Goal: Obtain resource: Download file/media

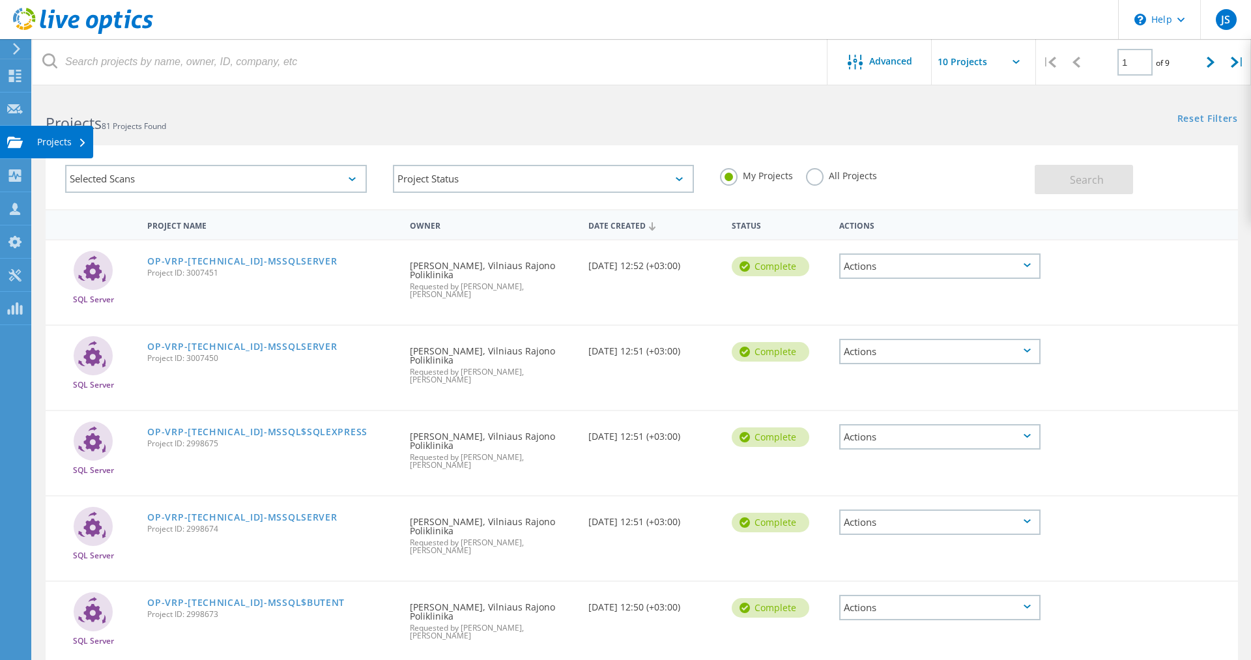
click at [21, 138] on icon at bounding box center [15, 142] width 16 height 12
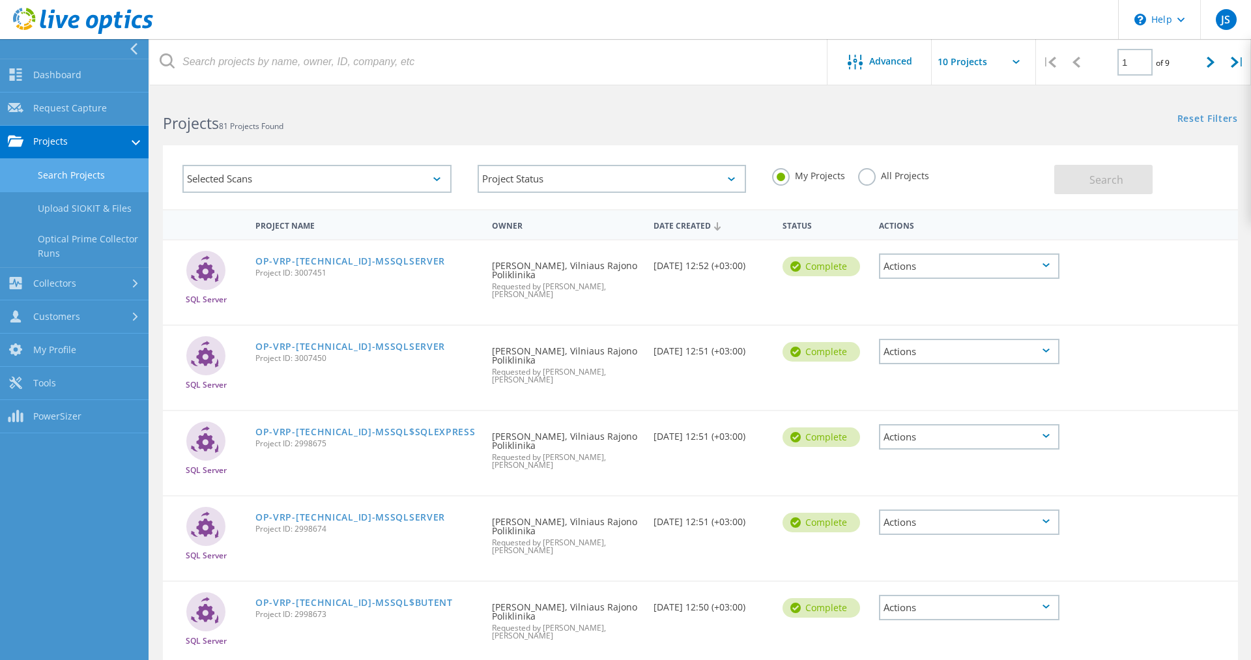
click at [98, 174] on link "Search Projects" at bounding box center [74, 175] width 149 height 33
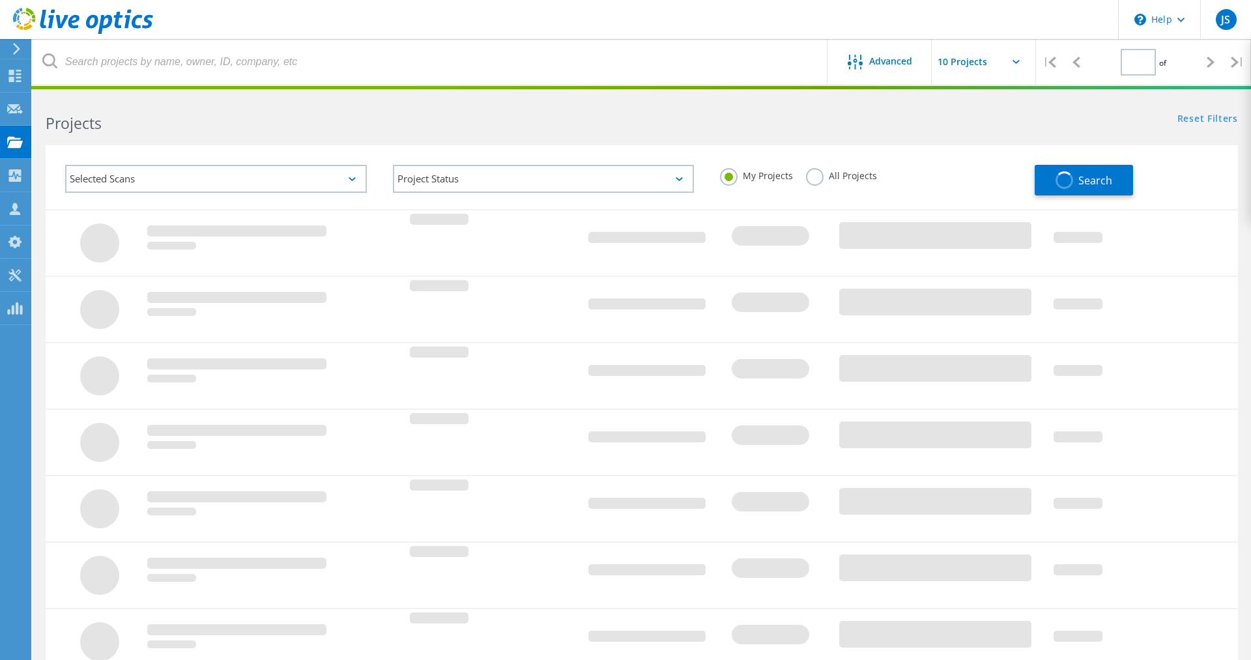
type input "1"
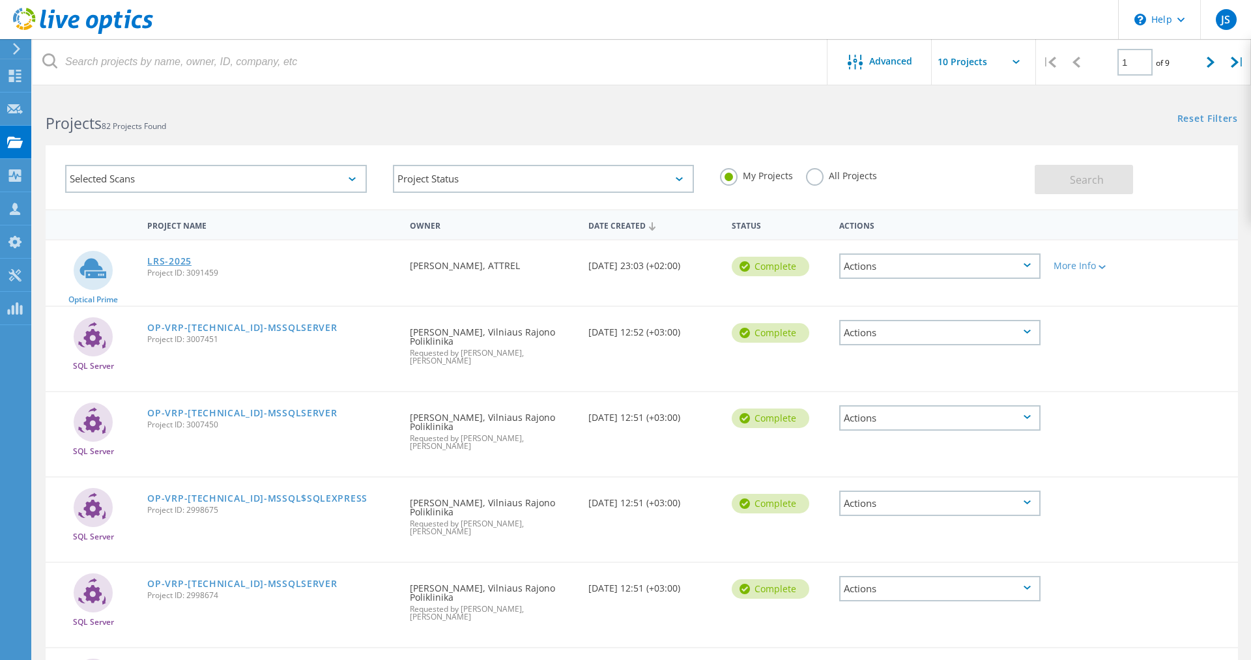
click at [164, 258] on link "LRS-2025" at bounding box center [169, 261] width 44 height 9
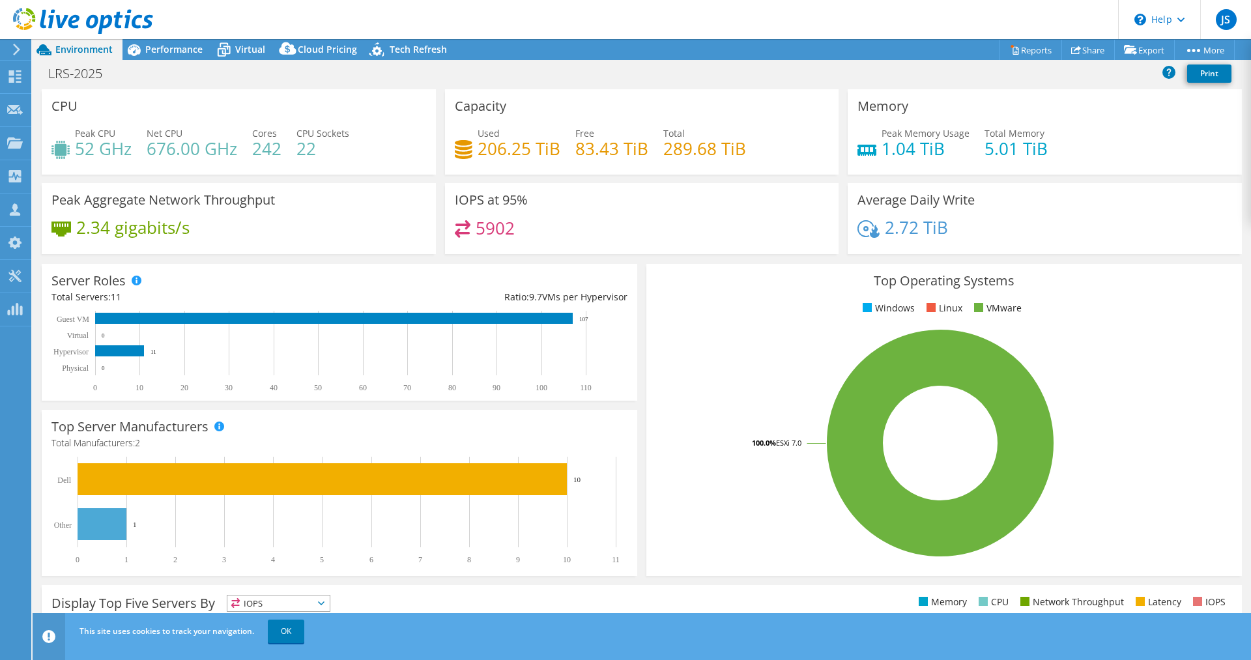
select select "USD"
click at [153, 44] on span "Performance" at bounding box center [173, 49] width 57 height 12
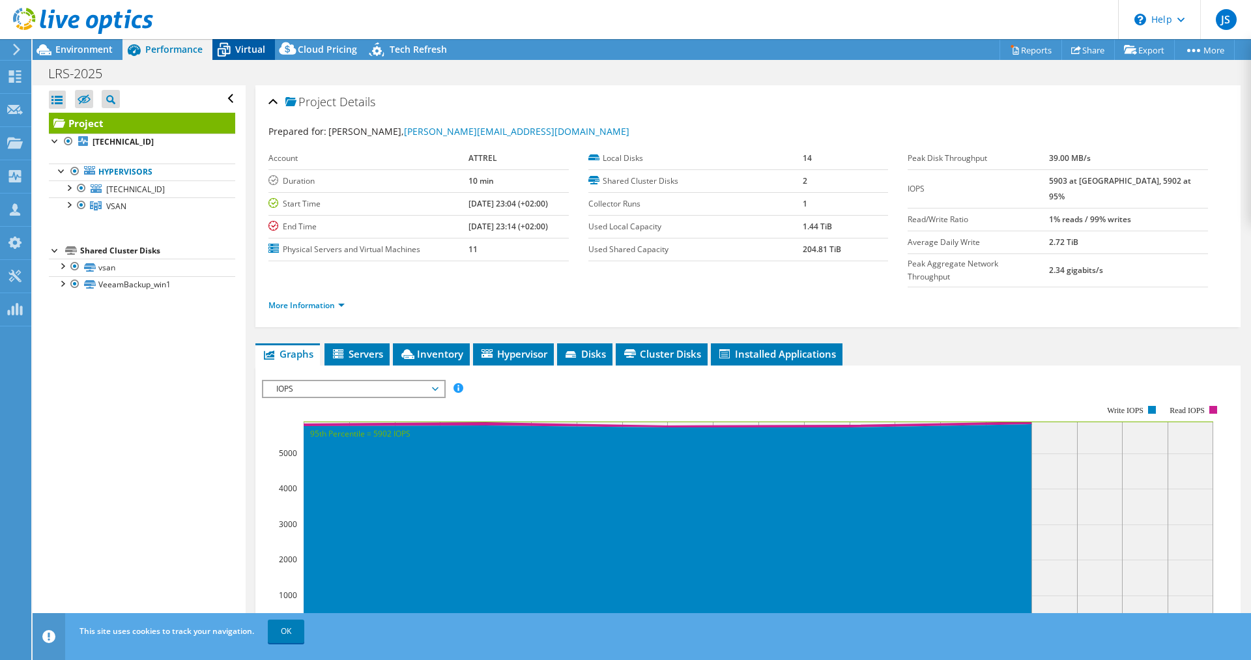
click at [257, 50] on span "Virtual" at bounding box center [250, 49] width 30 height 12
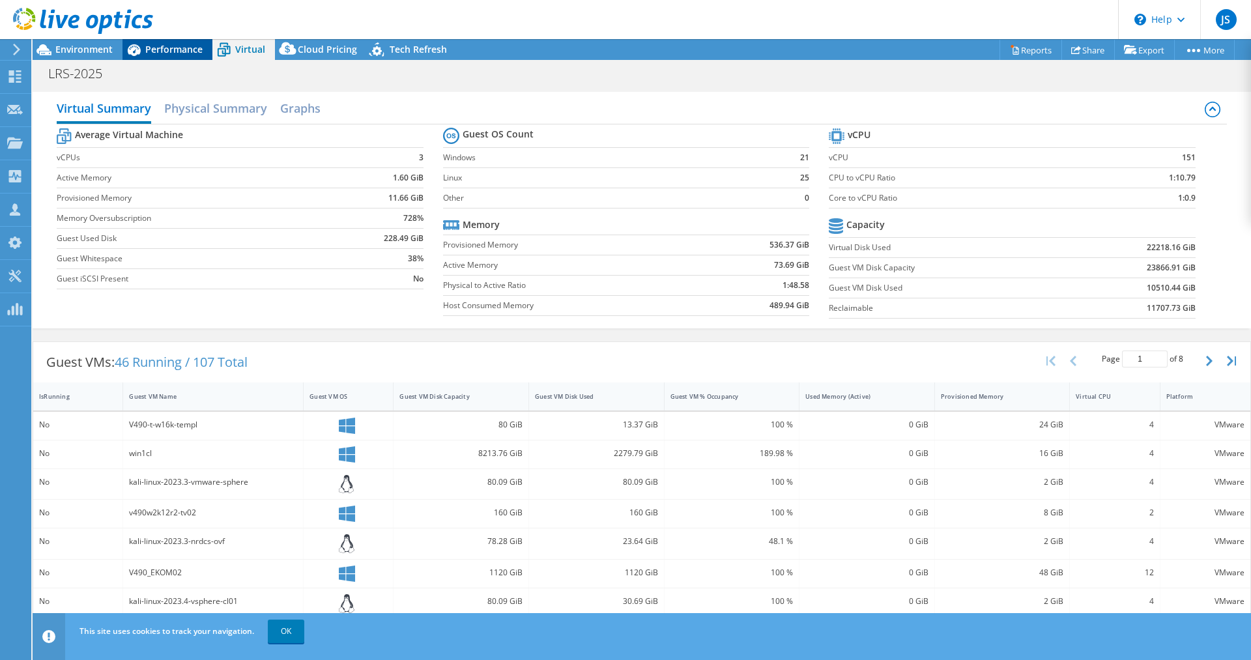
click at [169, 47] on span "Performance" at bounding box center [173, 49] width 57 height 12
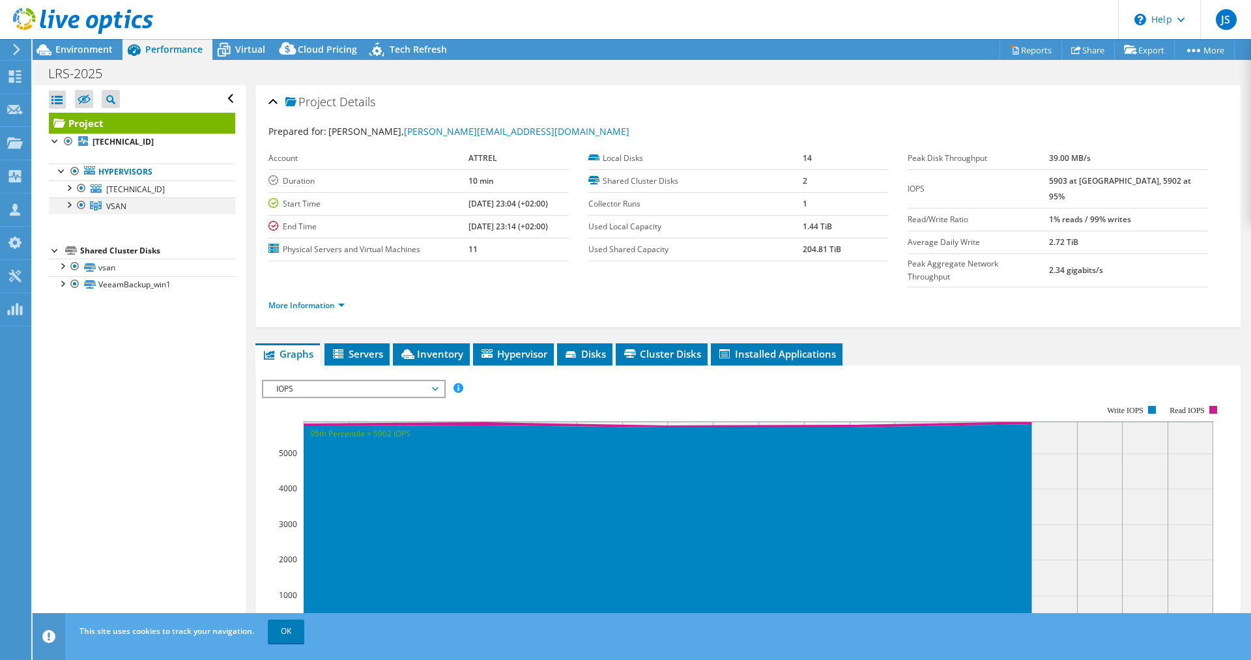
click at [64, 203] on div at bounding box center [68, 203] width 13 height 13
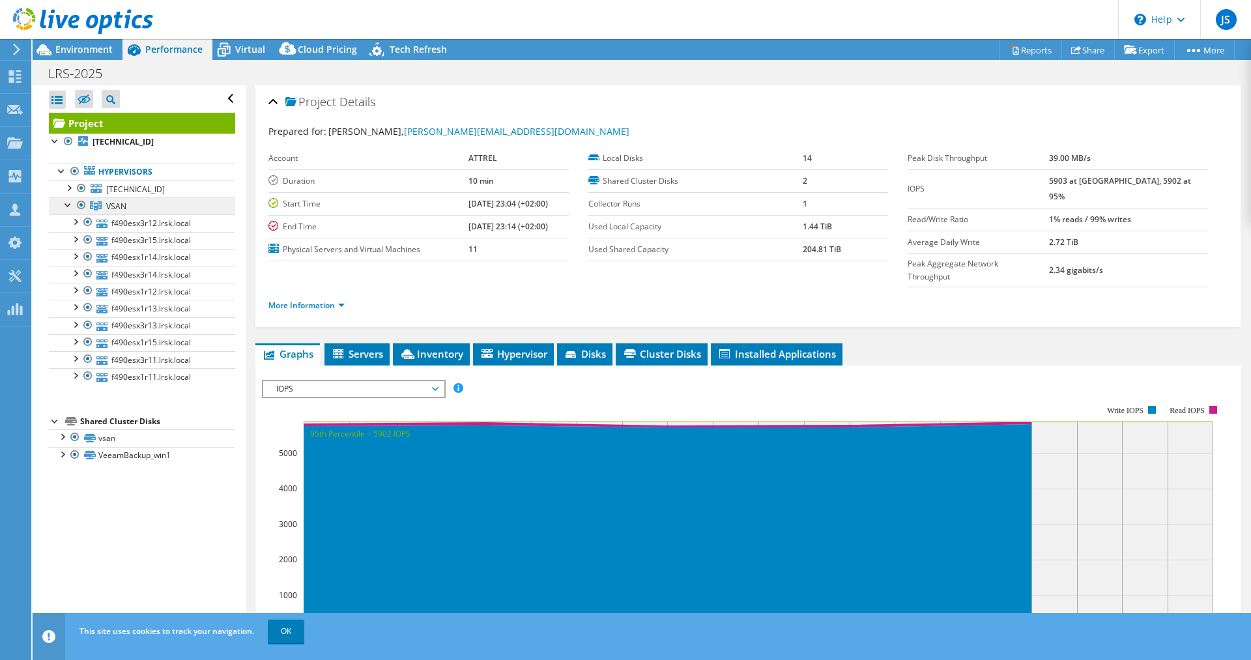
click at [119, 199] on link "VSAN" at bounding box center [142, 205] width 186 height 17
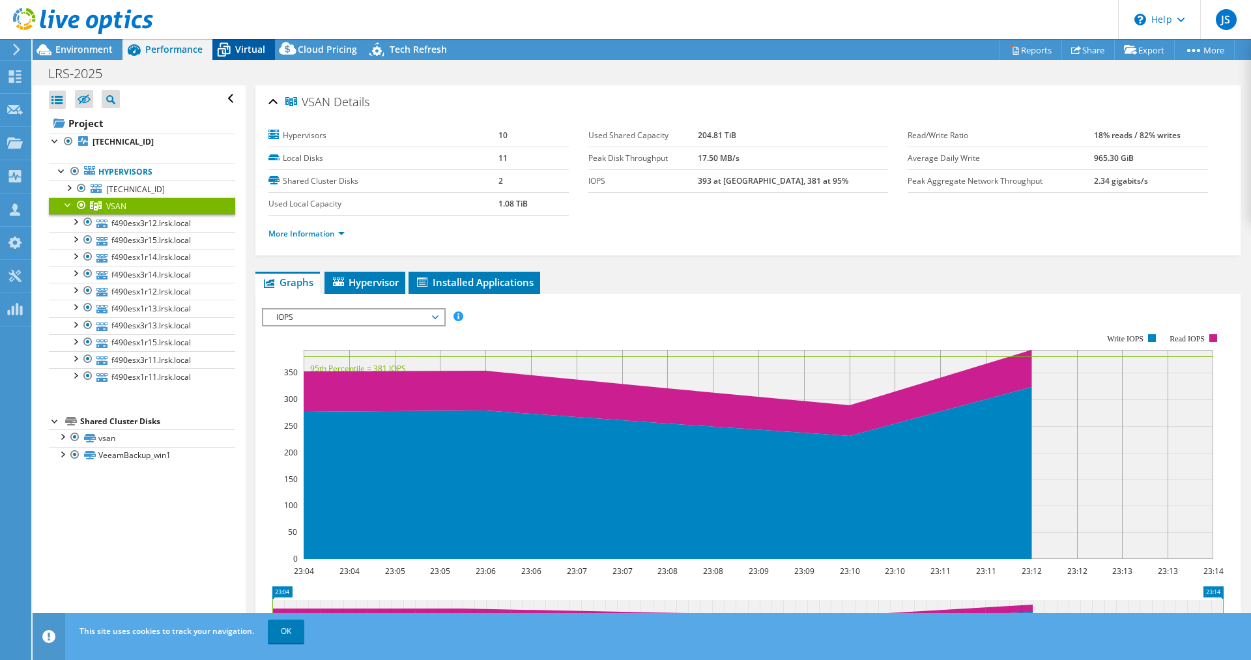
click at [254, 53] on span "Virtual" at bounding box center [250, 49] width 30 height 12
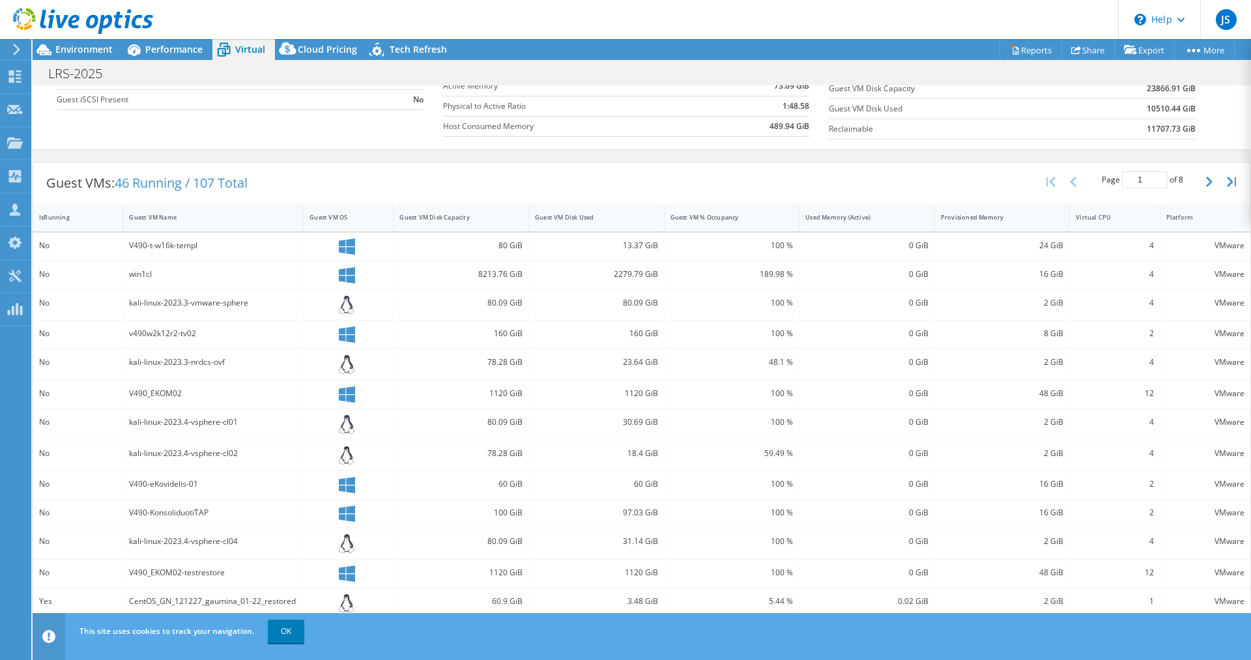
scroll to position [202, 0]
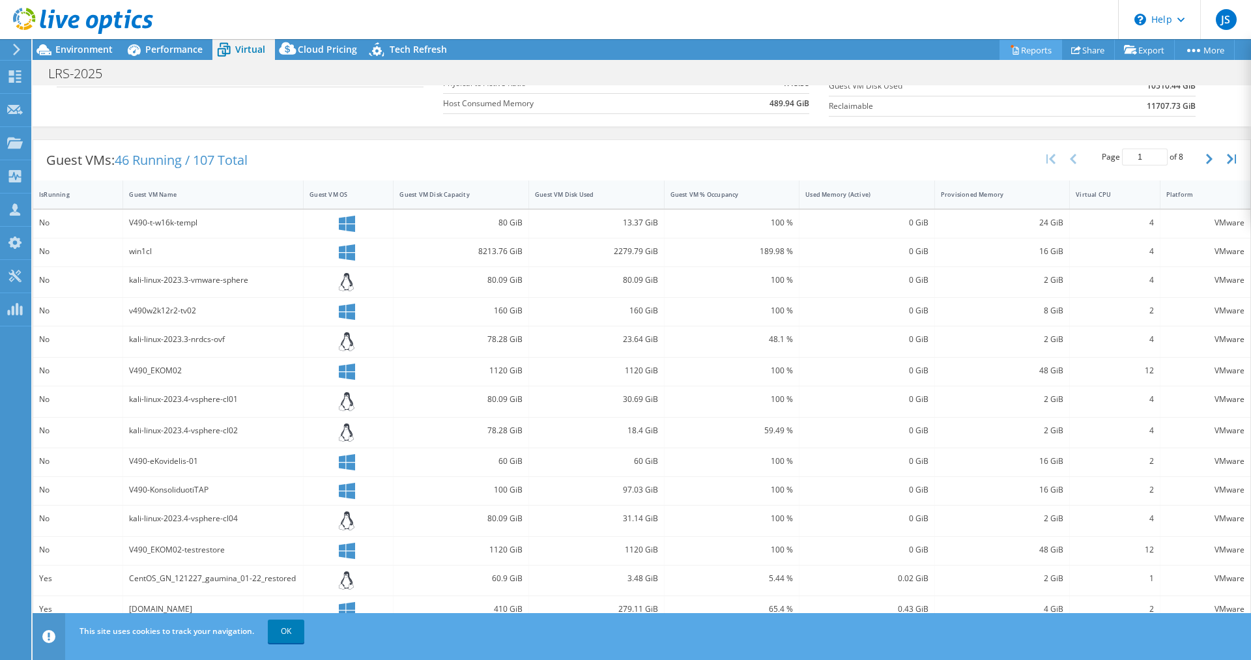
click at [1033, 51] on link "Reports" at bounding box center [1030, 50] width 63 height 20
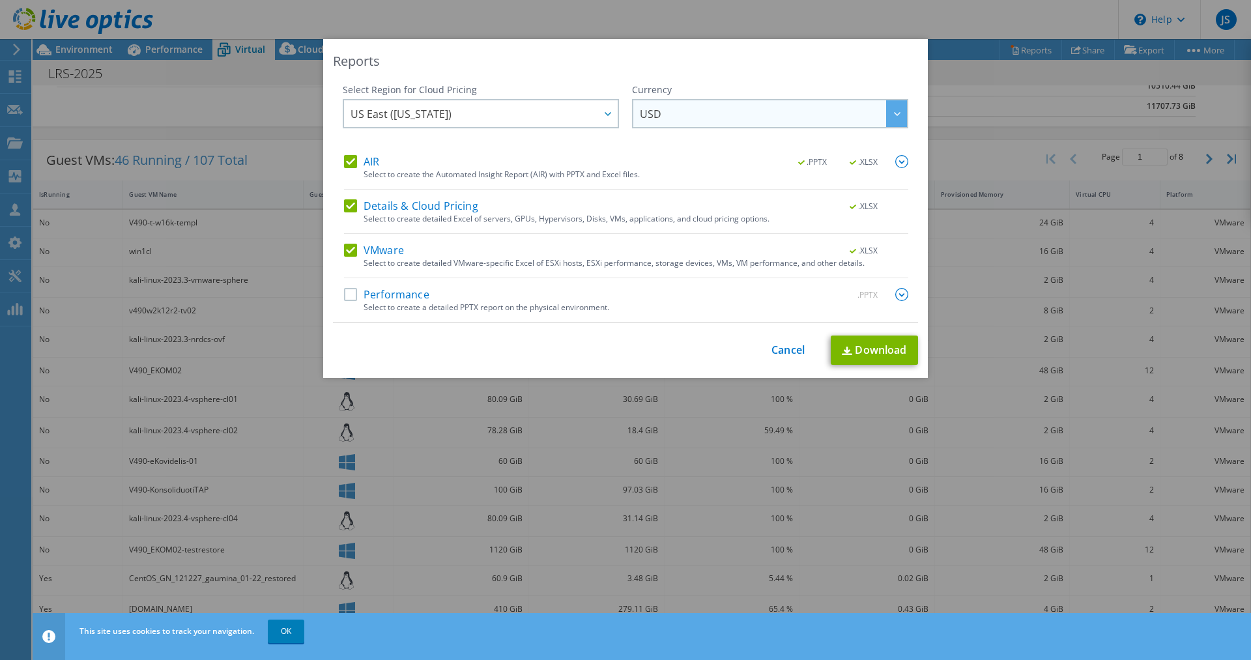
click at [709, 109] on span "USD" at bounding box center [773, 113] width 267 height 27
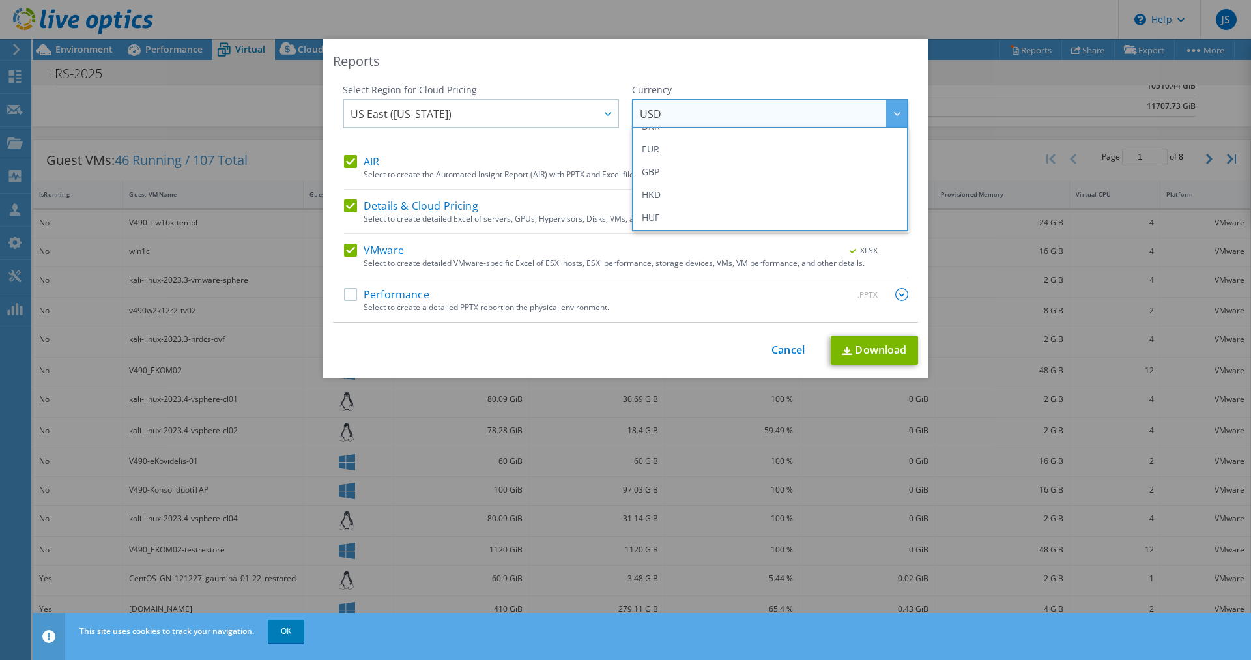
scroll to position [165, 0]
click at [669, 150] on li "EUR" at bounding box center [770, 158] width 270 height 23
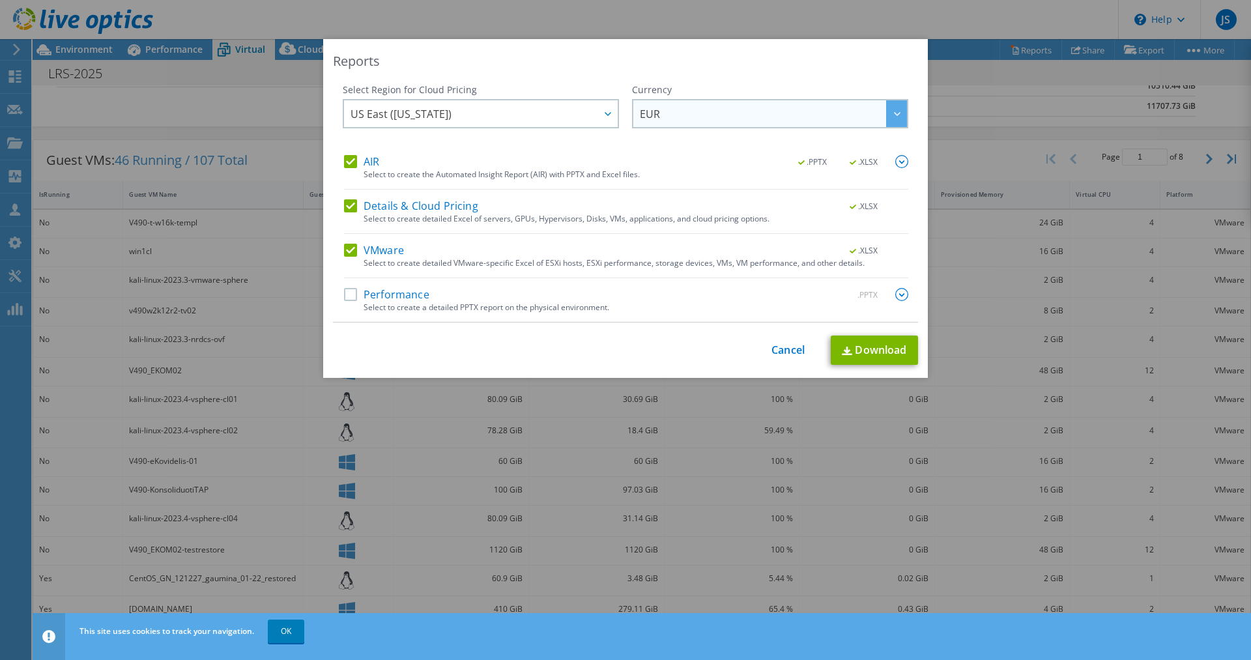
scroll to position [162, 0]
click at [468, 102] on span "US East (Virginia)" at bounding box center [484, 113] width 267 height 27
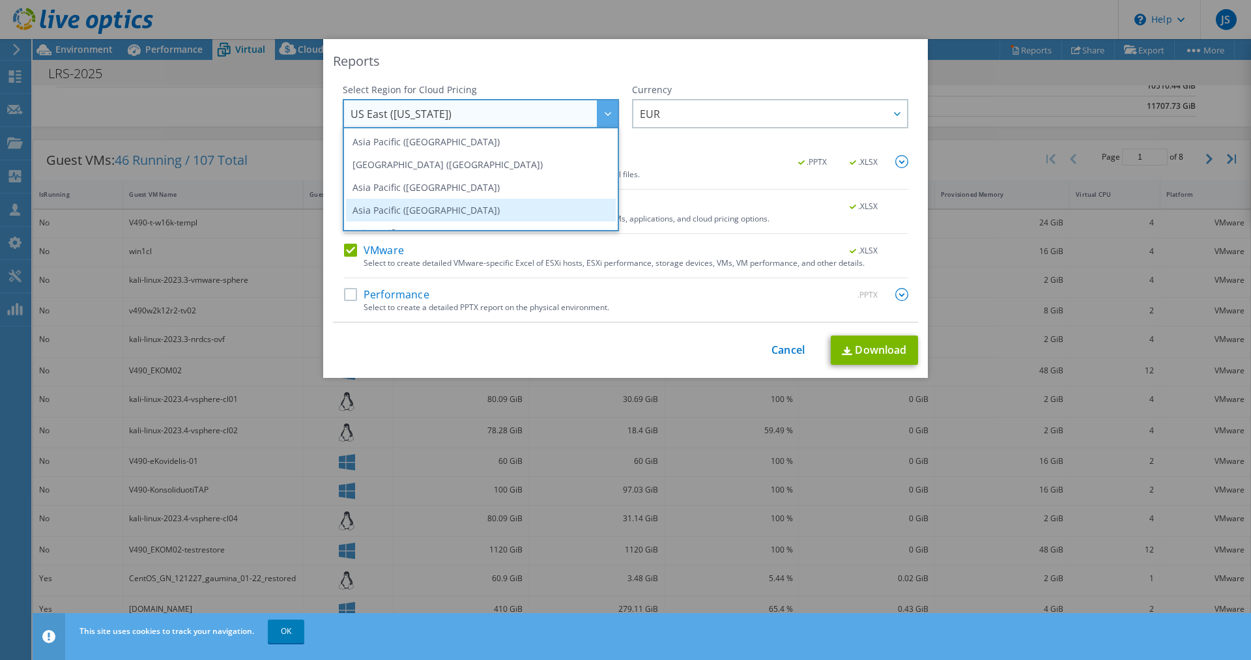
scroll to position [176, 0]
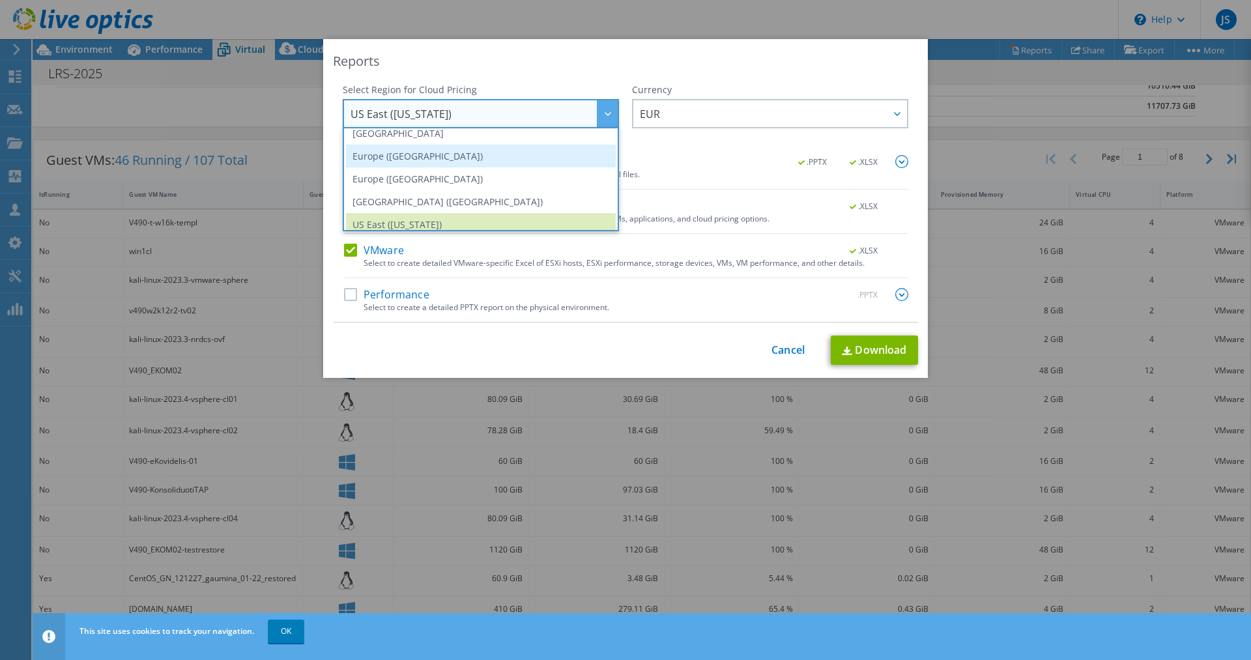
click at [450, 160] on li "Europe (Frankfurt)" at bounding box center [481, 156] width 270 height 23
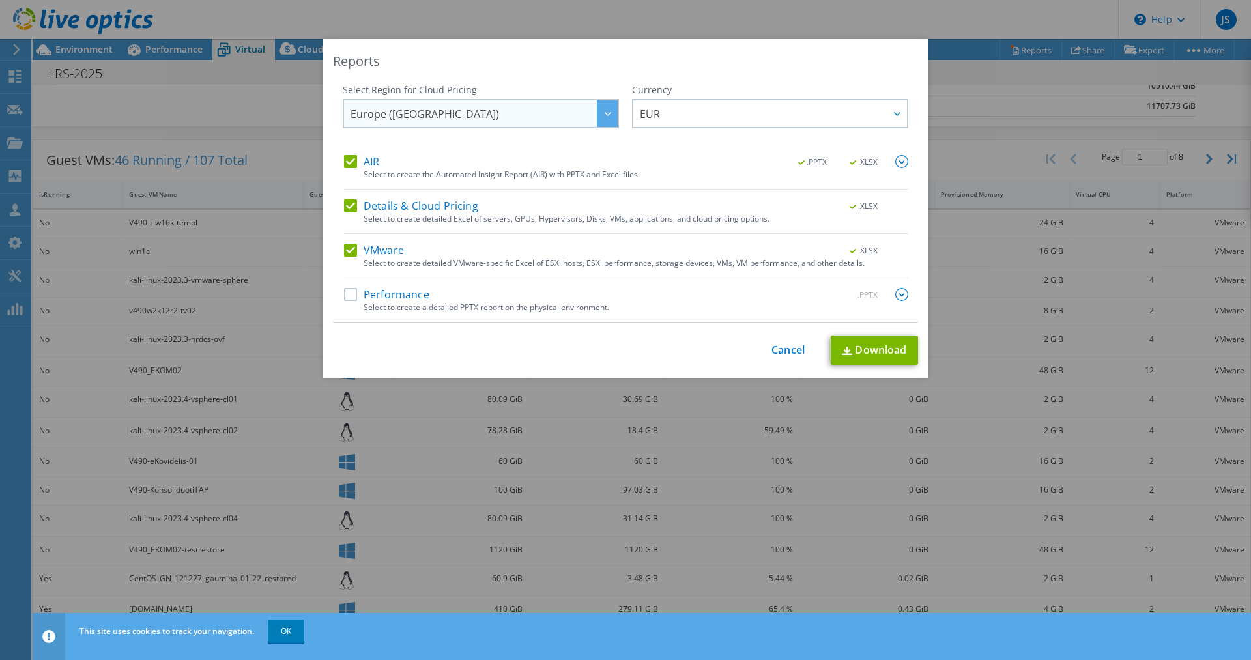
scroll to position [142, 0]
click at [379, 294] on label "Performance" at bounding box center [386, 294] width 85 height 13
click at [0, 0] on input "Performance" at bounding box center [0, 0] width 0 height 0
click at [388, 303] on div "Select to create a detailed PPTX report on the physical environment." at bounding box center [636, 307] width 545 height 9
click at [386, 291] on label "Performance" at bounding box center [386, 294] width 85 height 13
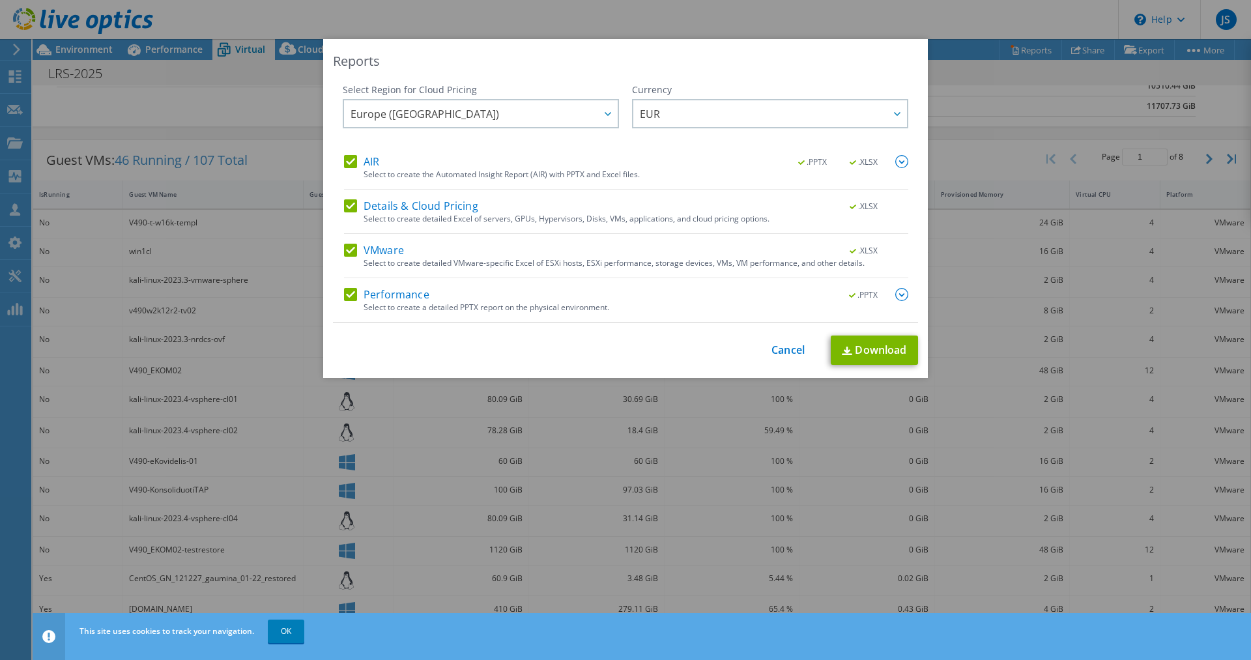
click at [0, 0] on input "Performance" at bounding box center [0, 0] width 0 height 0
click at [866, 352] on link "Download" at bounding box center [874, 350] width 87 height 29
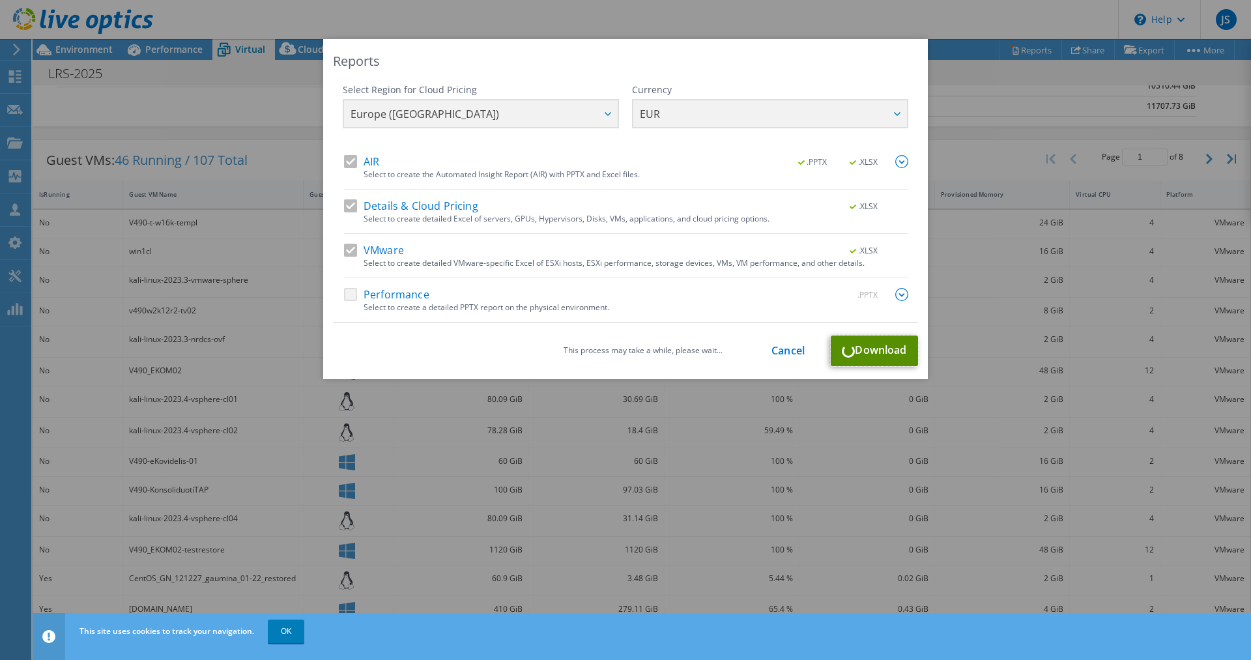
scroll to position [162, 0]
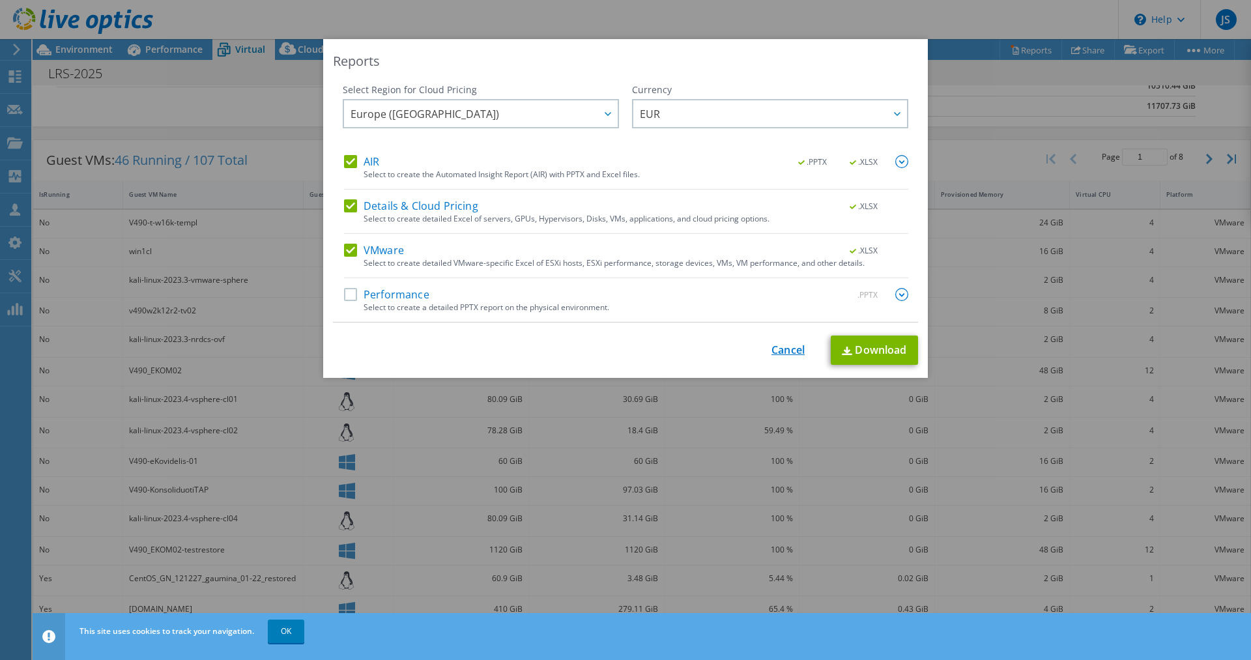
click at [787, 349] on link "Cancel" at bounding box center [787, 350] width 33 height 12
